Goal: Ask a question

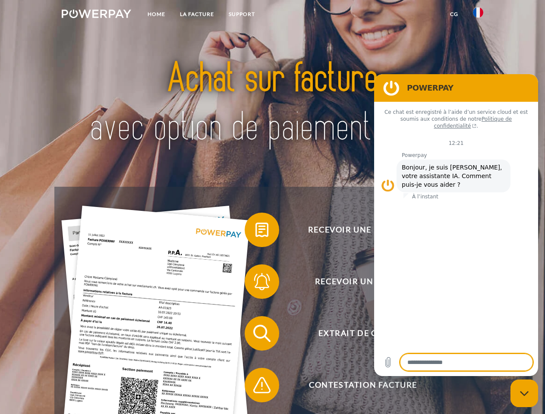
click at [96, 15] on img at bounding box center [96, 13] width 69 height 9
click at [478, 15] on img at bounding box center [478, 12] width 10 height 10
click at [454, 14] on link "CG" at bounding box center [454, 14] width 23 height 16
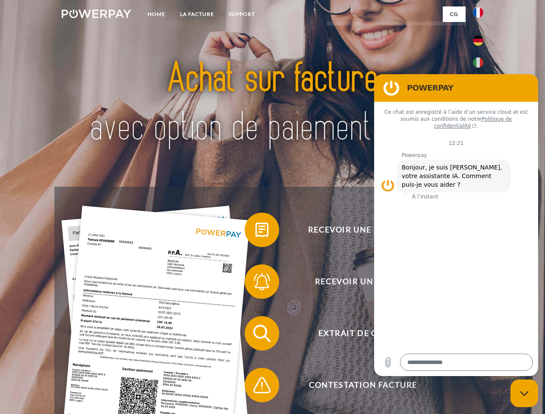
click at [256, 232] on span at bounding box center [248, 229] width 43 height 43
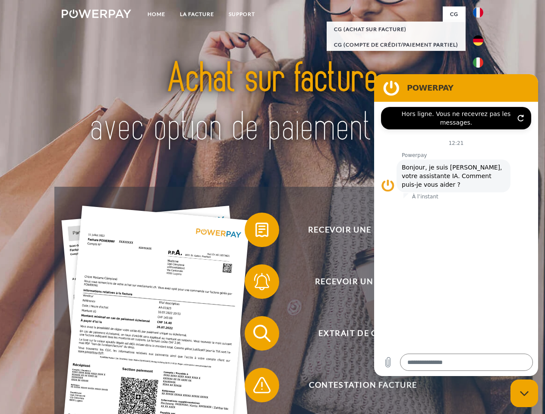
click at [256, 284] on span at bounding box center [248, 281] width 43 height 43
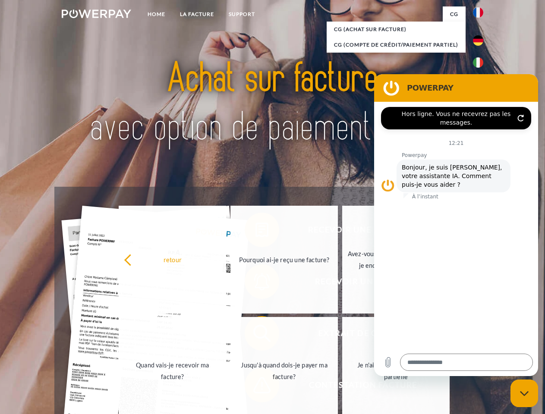
click at [256, 335] on link "Jusqu'à quand dois-je payer ma facture?" at bounding box center [283, 371] width 107 height 108
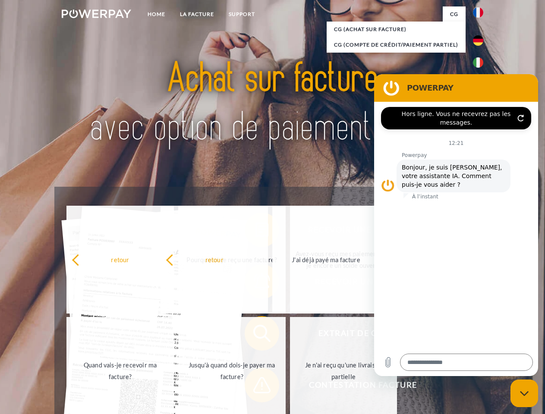
click at [256, 387] on span at bounding box center [248, 385] width 43 height 43
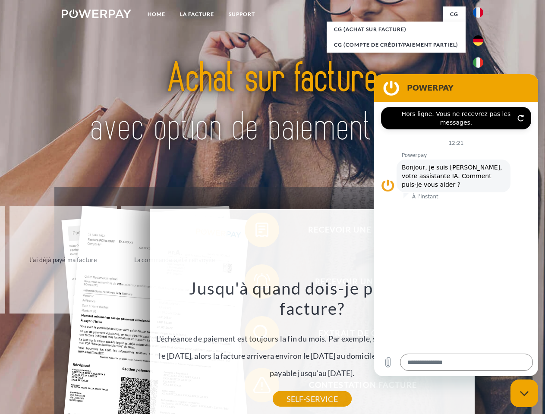
click at [524, 394] on icon "Fermer la fenêtre de messagerie" at bounding box center [524, 394] width 9 height 6
type textarea "*"
